Goal: Find specific page/section: Find specific page/section

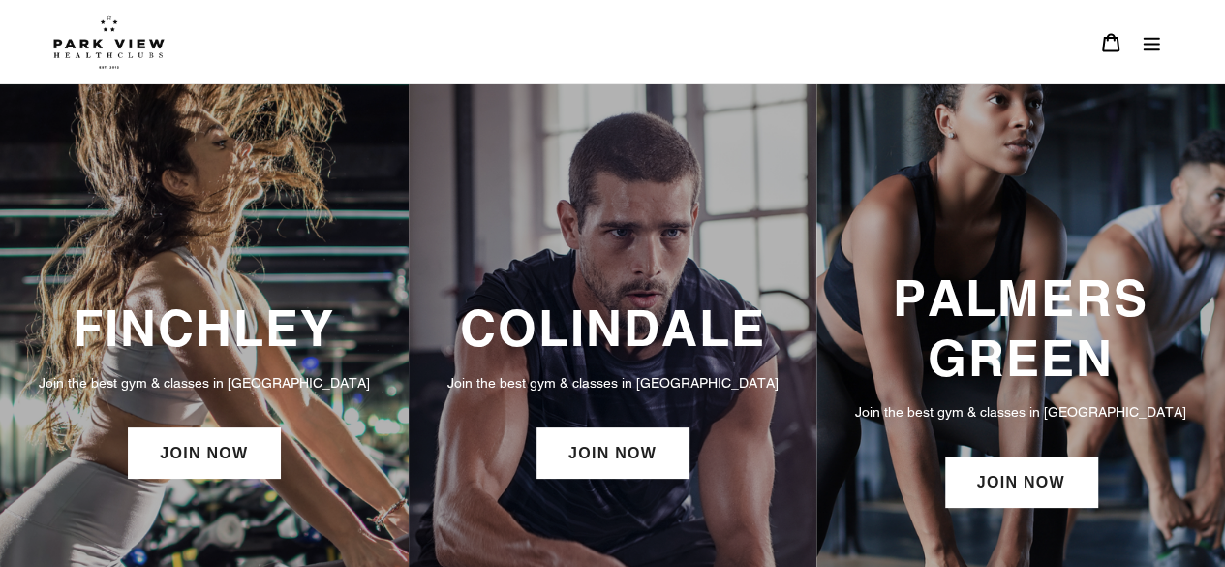
click at [597, 314] on h3 "COLINDALE" at bounding box center [613, 327] width 370 height 59
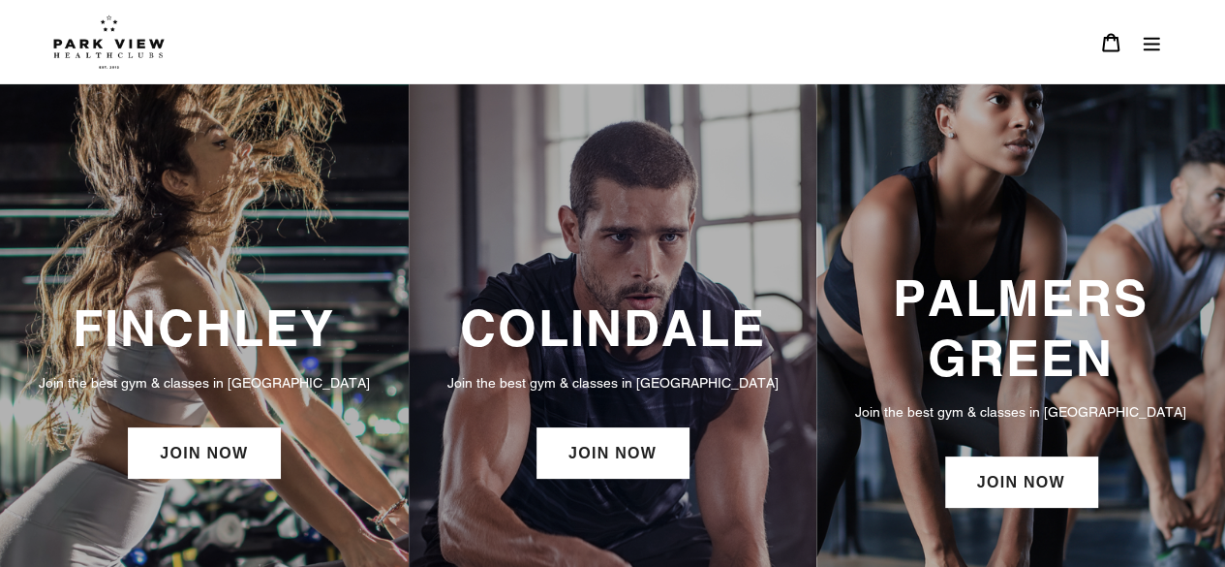
click at [1146, 47] on icon "Menu" at bounding box center [1151, 42] width 19 height 19
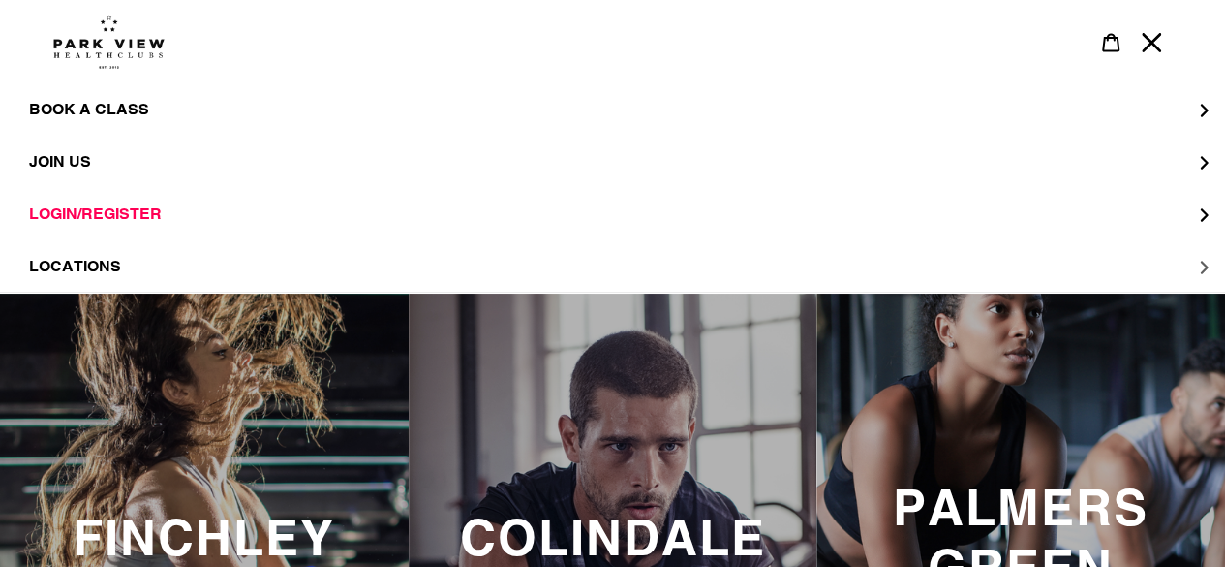
click at [1196, 266] on button "LOCATIONS" at bounding box center [612, 266] width 1225 height 52
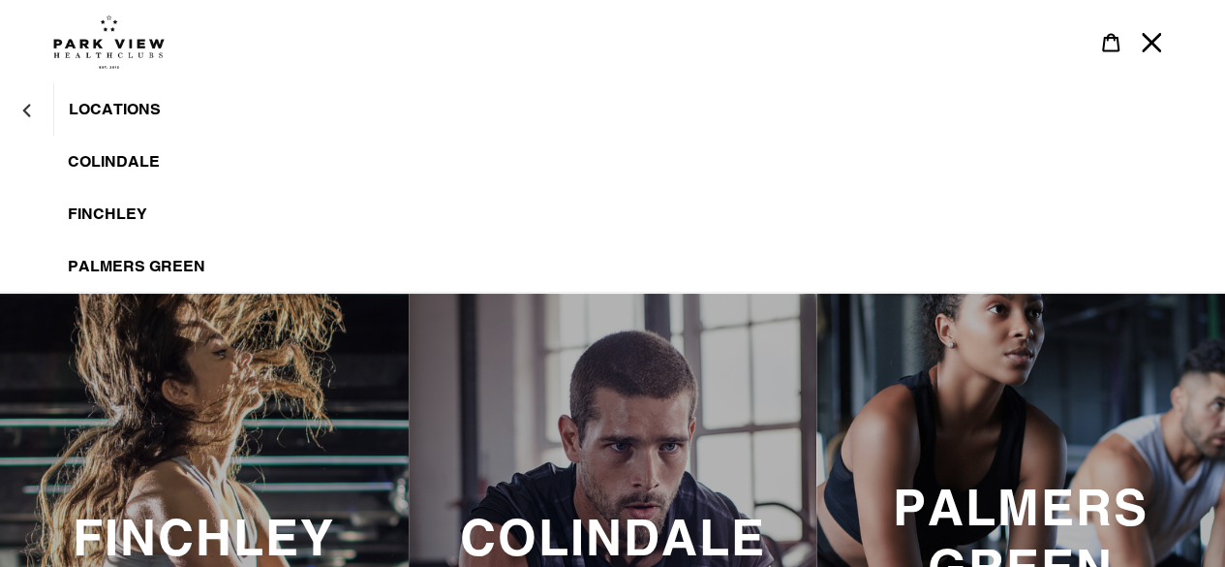
click at [108, 157] on span "Colindale" at bounding box center [114, 161] width 92 height 19
